Goal: Transaction & Acquisition: Purchase product/service

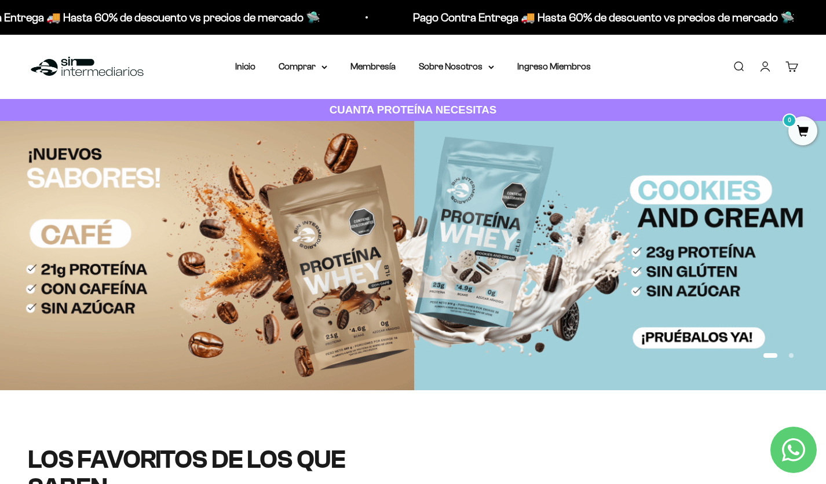
scroll to position [463, 0]
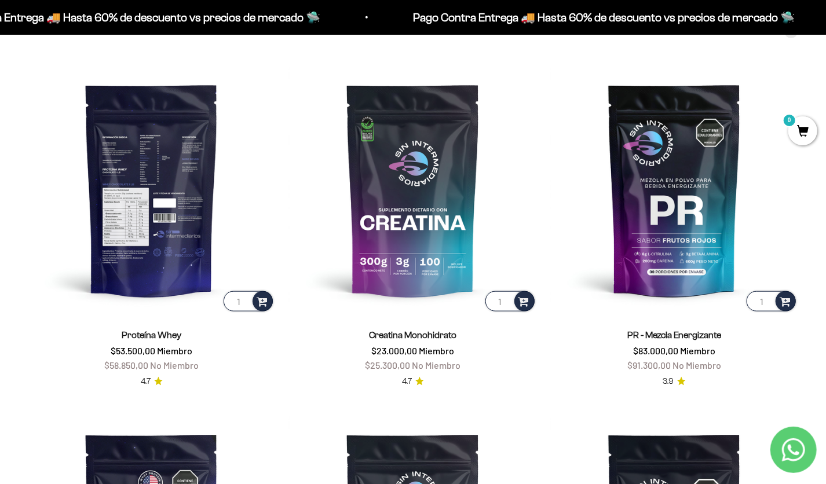
click at [149, 206] on img at bounding box center [151, 189] width 247 height 247
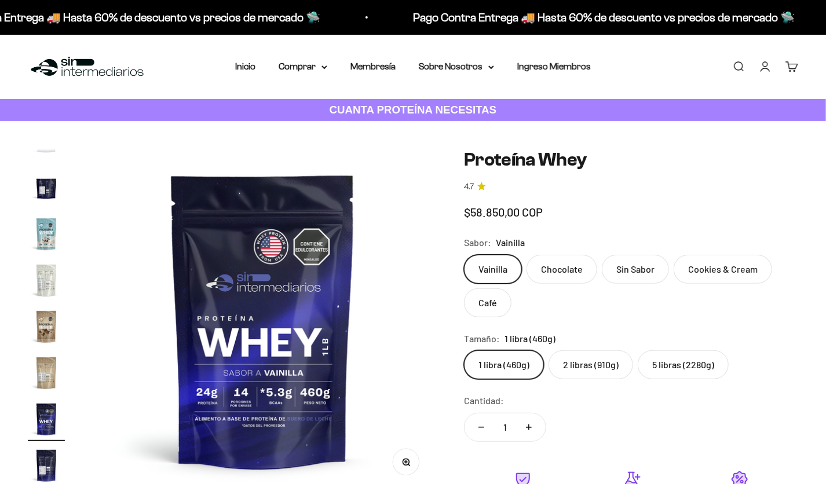
scroll to position [557, 0]
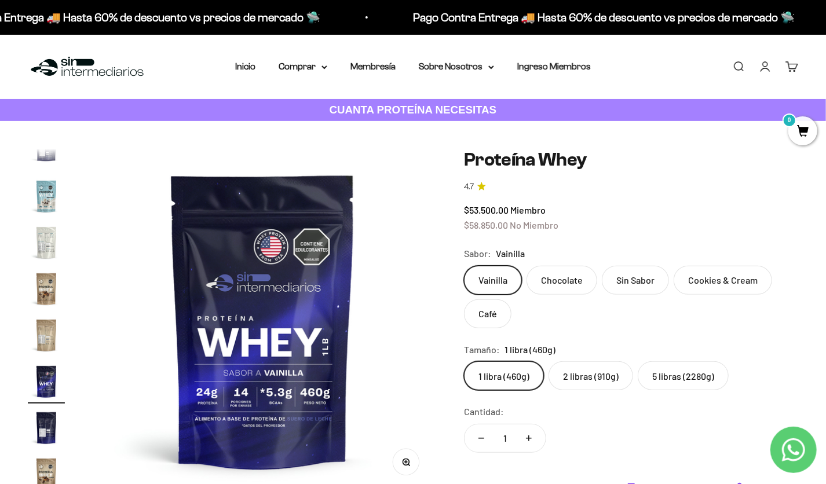
drag, startPoint x: 338, startPoint y: 259, endPoint x: 679, endPoint y: 376, distance: 360.6
click at [679, 376] on label "5 libras (2280g)" at bounding box center [683, 375] width 91 height 29
click at [464, 361] on input "5 libras (2280g)" at bounding box center [463, 361] width 1 height 1
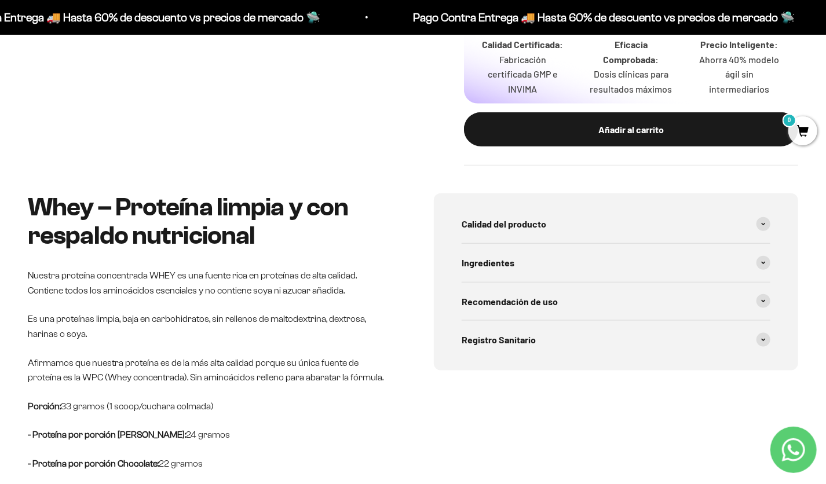
scroll to position [521, 0]
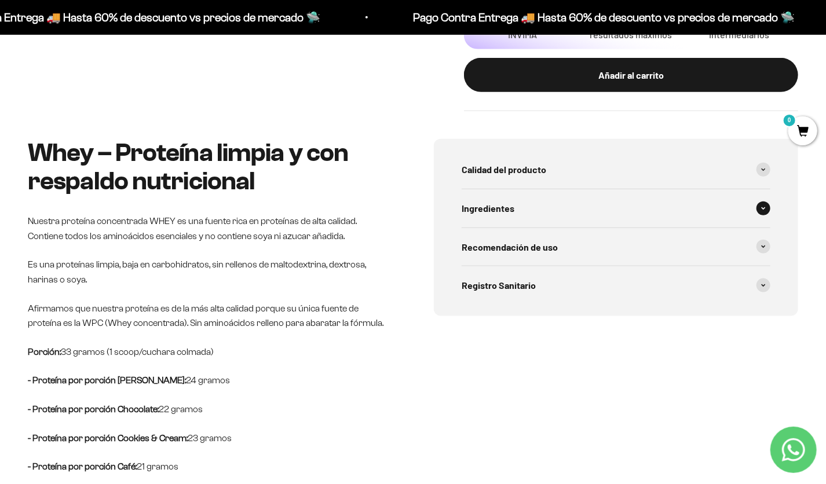
click at [515, 211] on div "Ingredientes" at bounding box center [616, 208] width 309 height 38
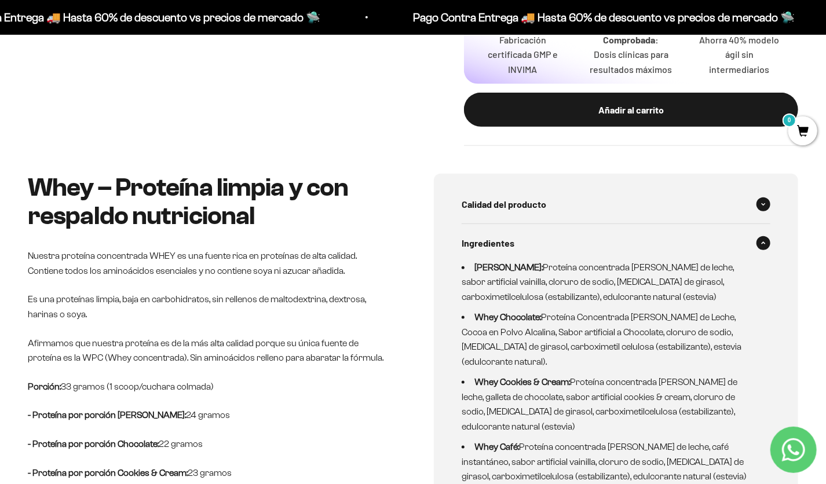
scroll to position [463, 0]
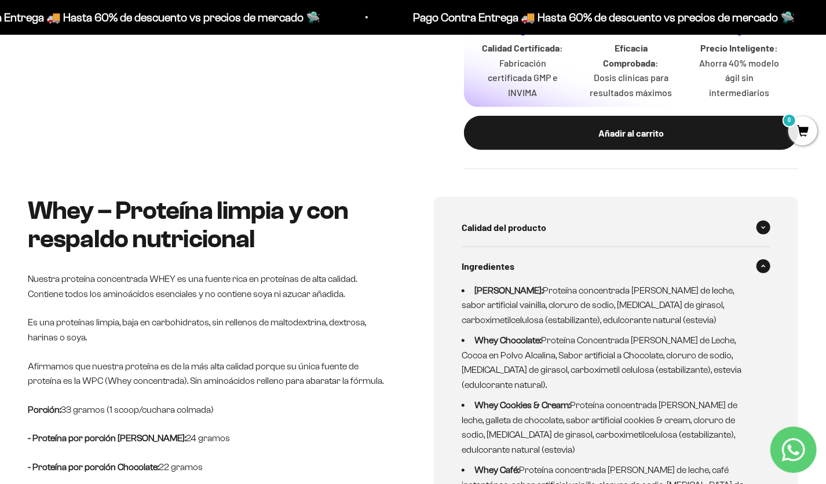
click at [550, 246] on div "Calidad del producto" at bounding box center [616, 227] width 309 height 38
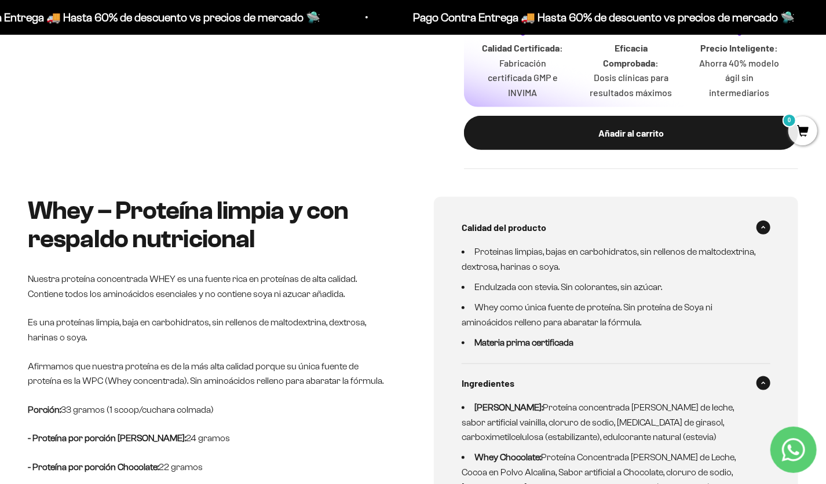
click at [525, 381] on div "Ingredientes" at bounding box center [616, 383] width 309 height 38
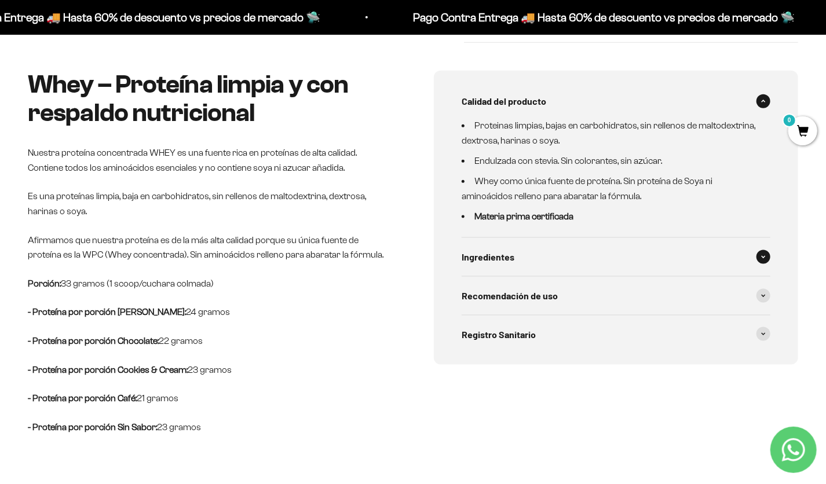
scroll to position [637, 0]
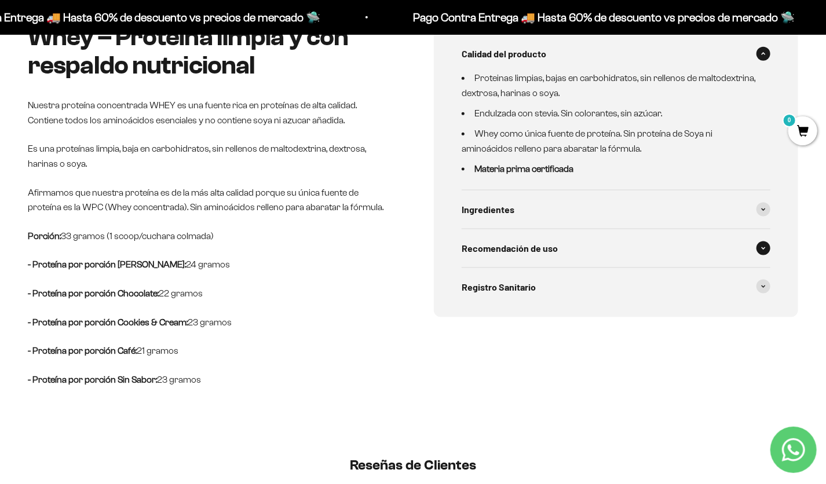
click at [563, 249] on div "Recomendación de uso" at bounding box center [616, 248] width 309 height 38
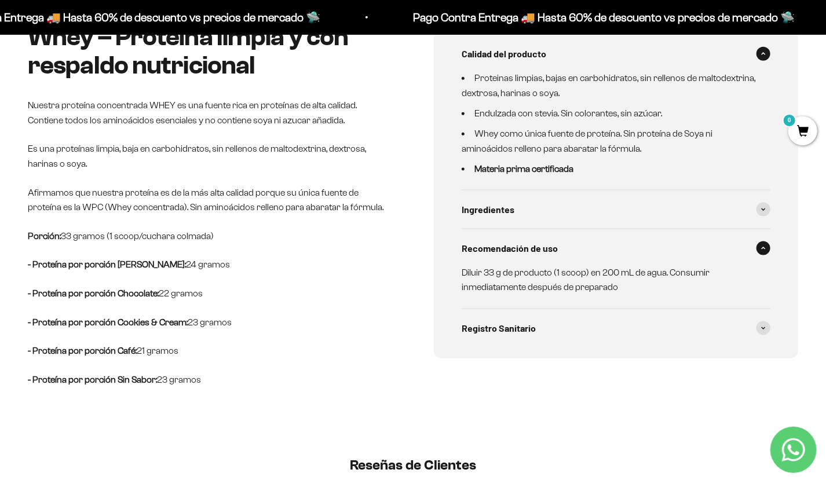
click at [573, 246] on div "Recomendación de uso" at bounding box center [616, 248] width 309 height 38
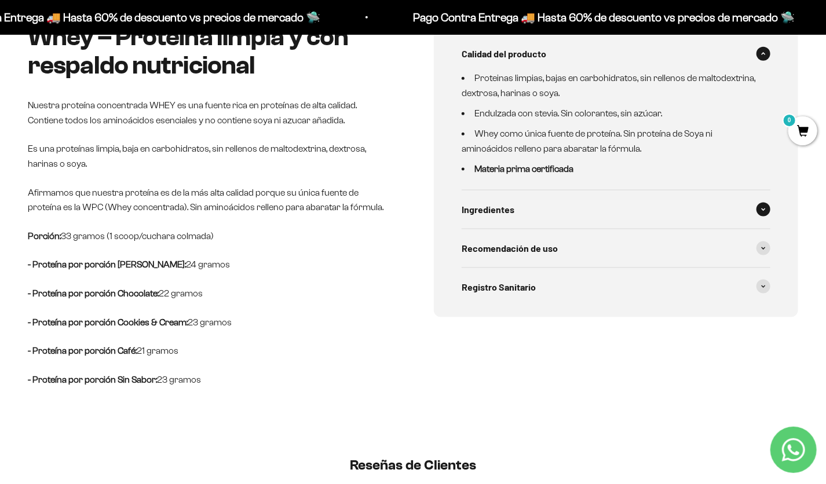
click at [551, 208] on div "Ingredientes" at bounding box center [616, 210] width 309 height 38
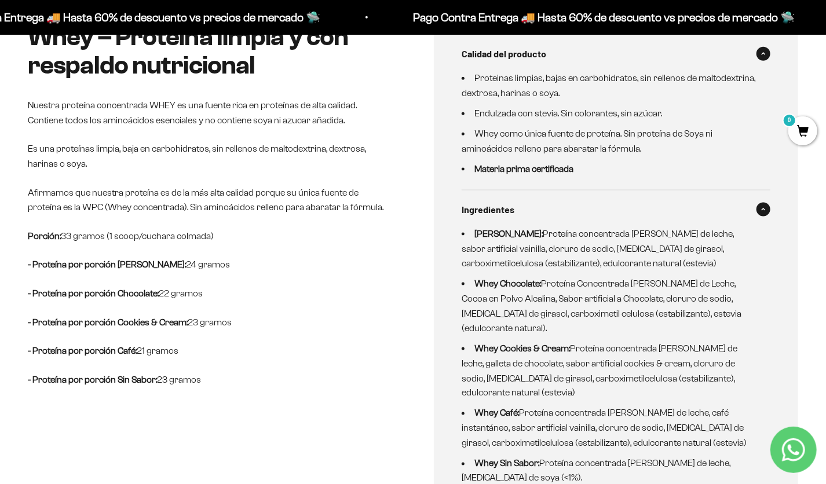
click at [551, 208] on div "Ingredientes" at bounding box center [616, 210] width 309 height 38
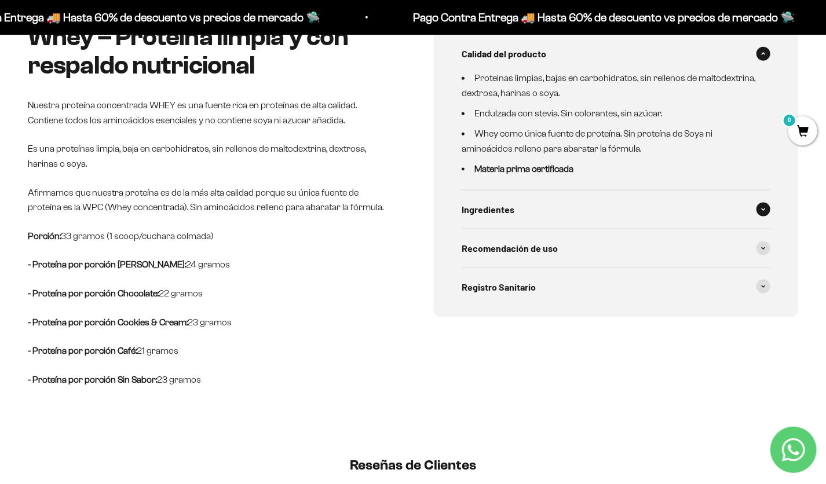
scroll to position [463, 0]
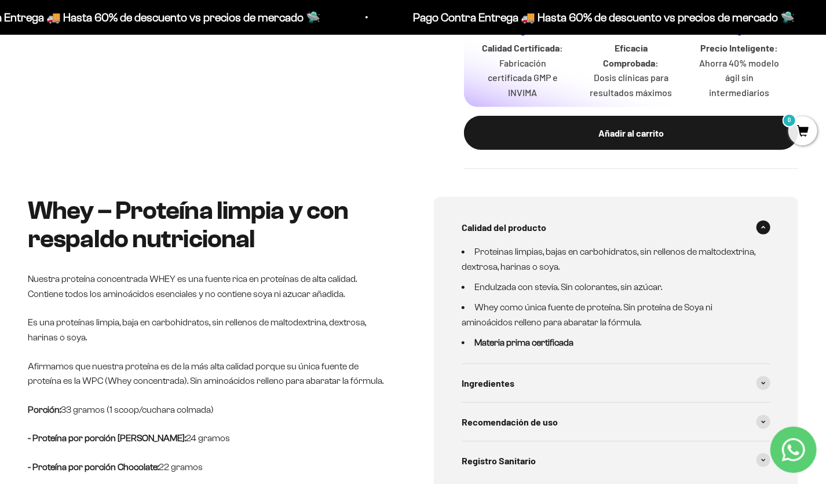
click at [567, 225] on div "Calidad del producto" at bounding box center [616, 227] width 309 height 38
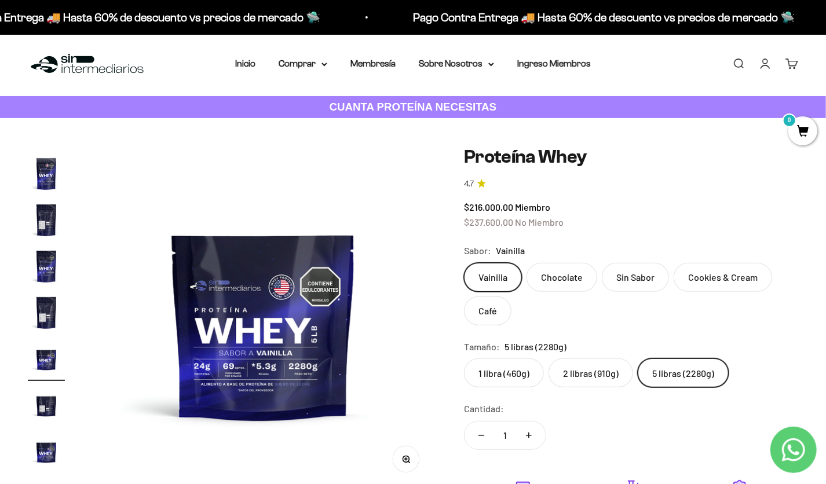
scroll to position [0, 0]
